Goal: Information Seeking & Learning: Learn about a topic

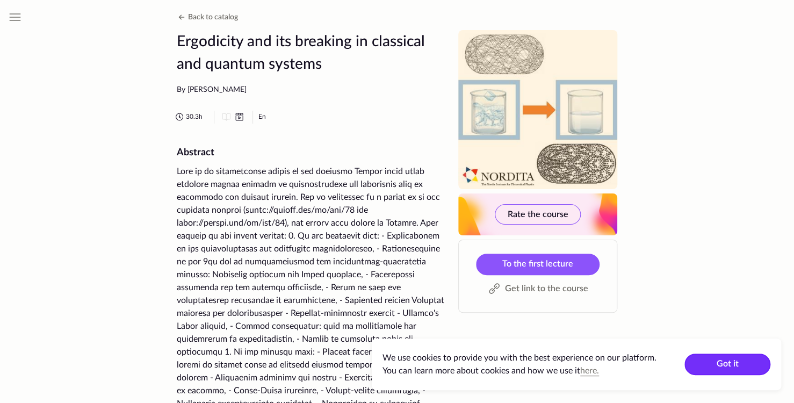
click at [703, 357] on button "Got it" at bounding box center [727, 363] width 86 height 21
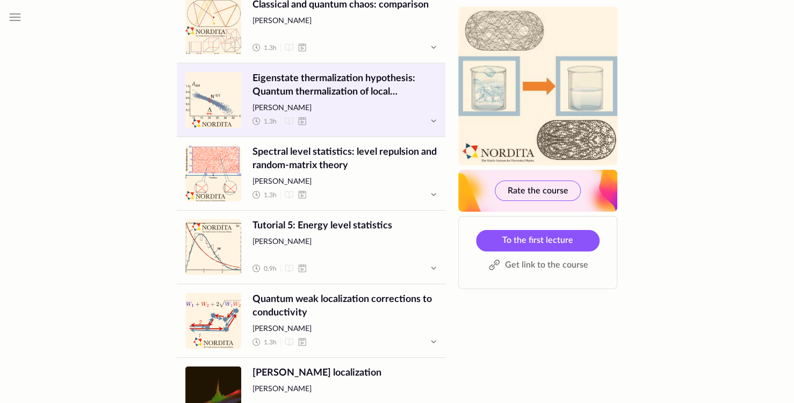
scroll to position [1837, 0]
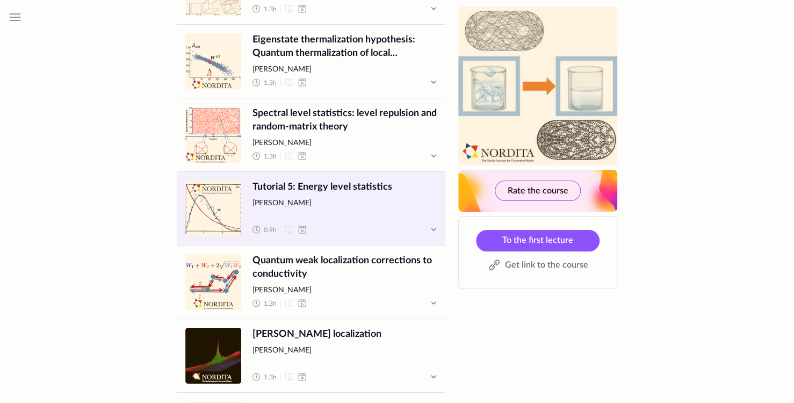
click at [328, 190] on span "Tutorial 5: Energy level statistics" at bounding box center [344, 186] width 184 height 13
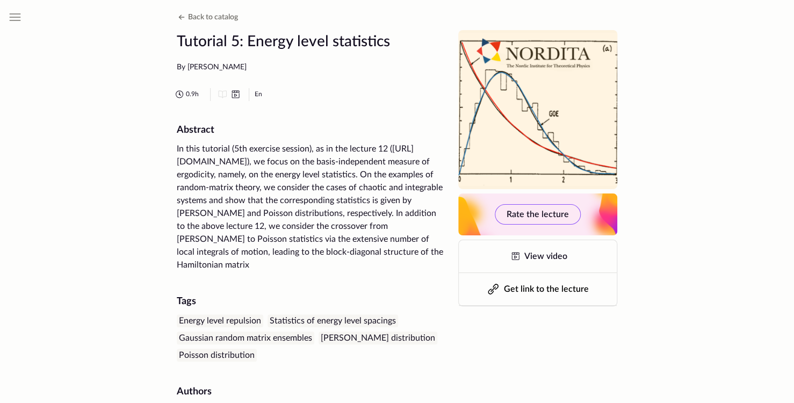
click at [191, 160] on div "In this tutorial (5th exercise session), as in the lecture 12 ([URL][DOMAIN_NAM…" at bounding box center [311, 206] width 269 height 129
click at [182, 13] on icon at bounding box center [181, 17] width 13 height 13
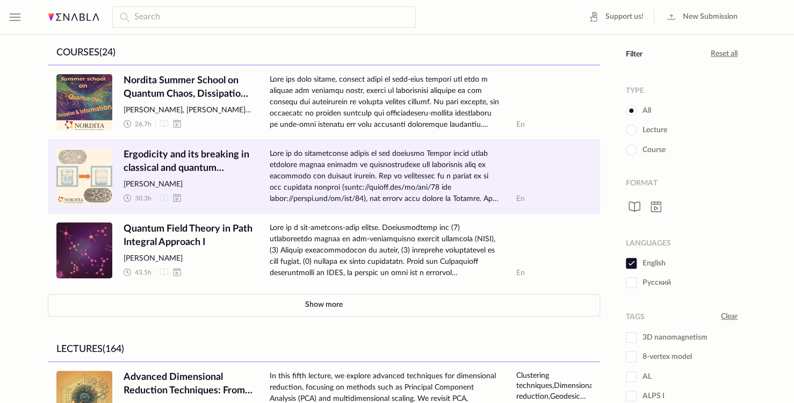
click at [205, 151] on span "Ergodicity and its breaking in classical and quantum systems" at bounding box center [188, 161] width 129 height 27
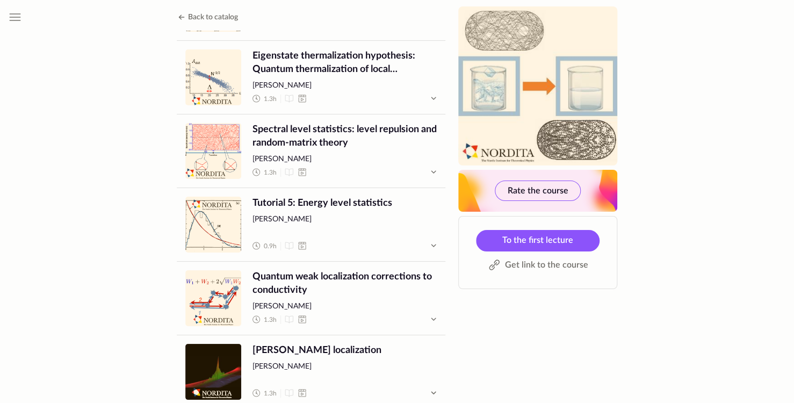
scroll to position [1819, 0]
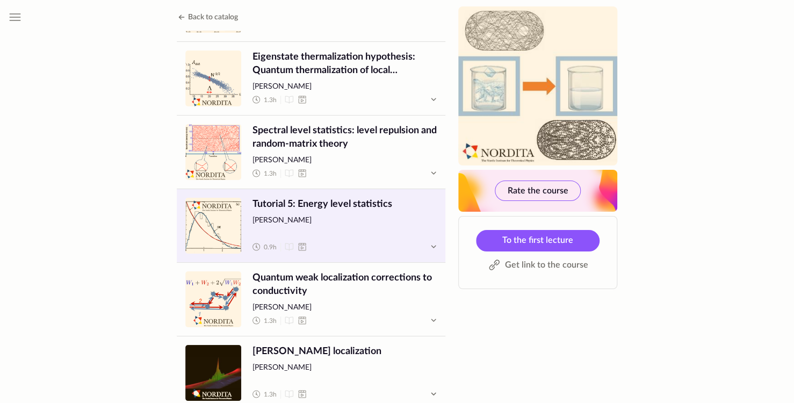
click at [271, 215] on span "[PERSON_NAME]" at bounding box center [344, 220] width 184 height 11
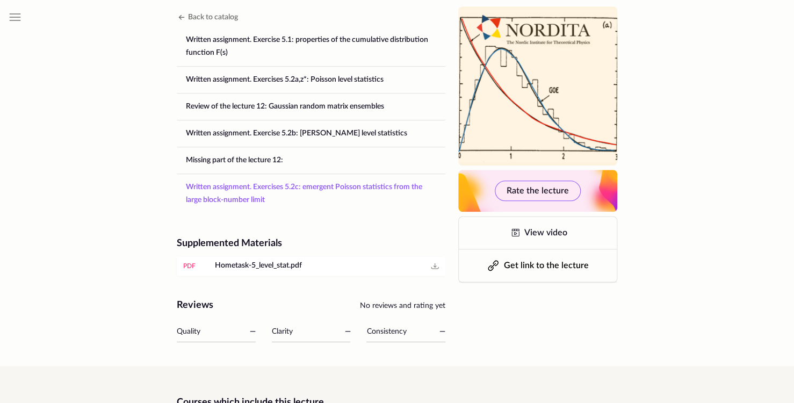
scroll to position [531, 0]
click at [190, 267] on div "pdf" at bounding box center [189, 265] width 12 height 11
